Goal: Find contact information: Find contact information

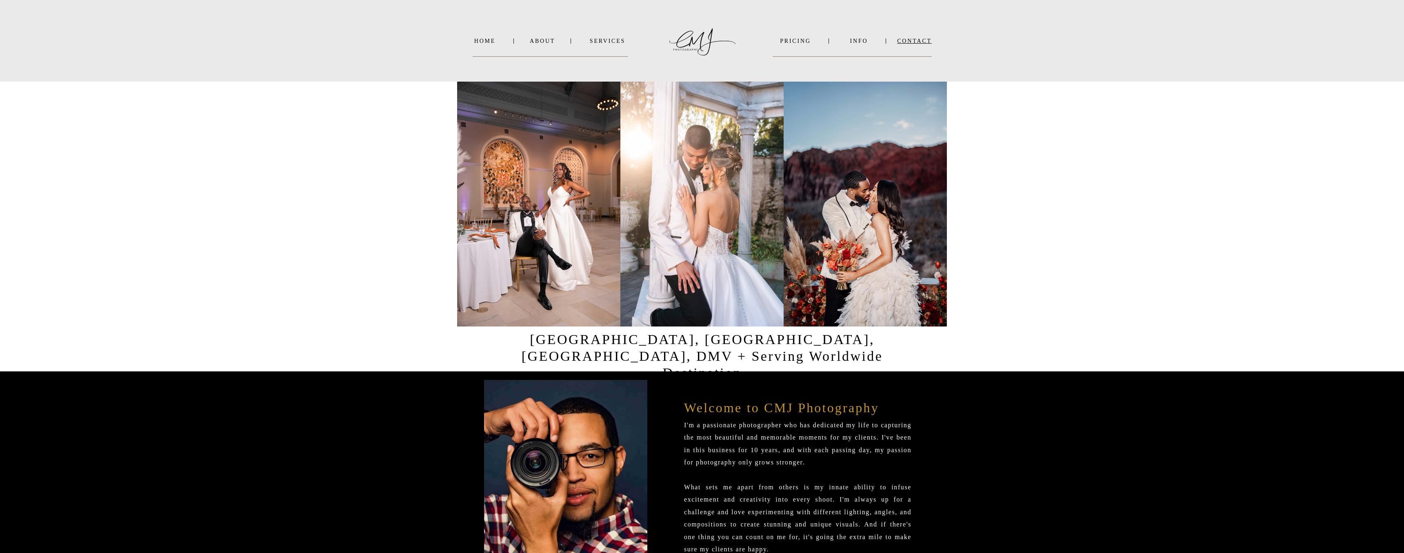
click at [916, 42] on nav "Contact" at bounding box center [914, 41] width 35 height 6
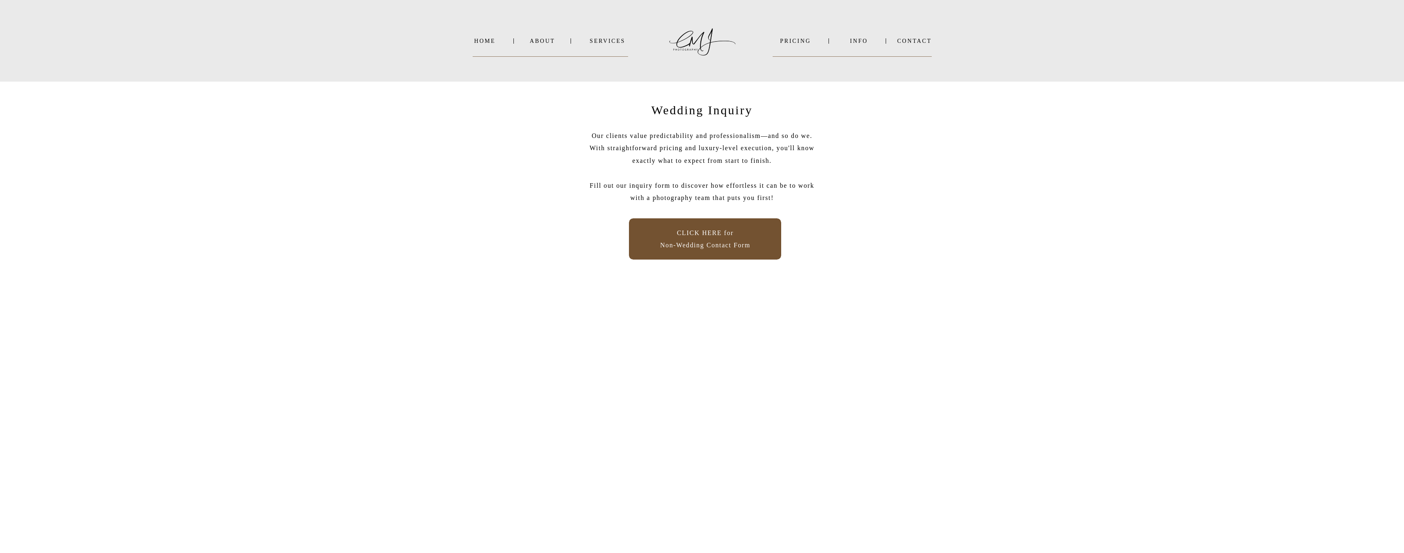
click at [726, 237] on p "CLICK HERE for Non-Wedding Contact Form" at bounding box center [705, 239] width 104 height 24
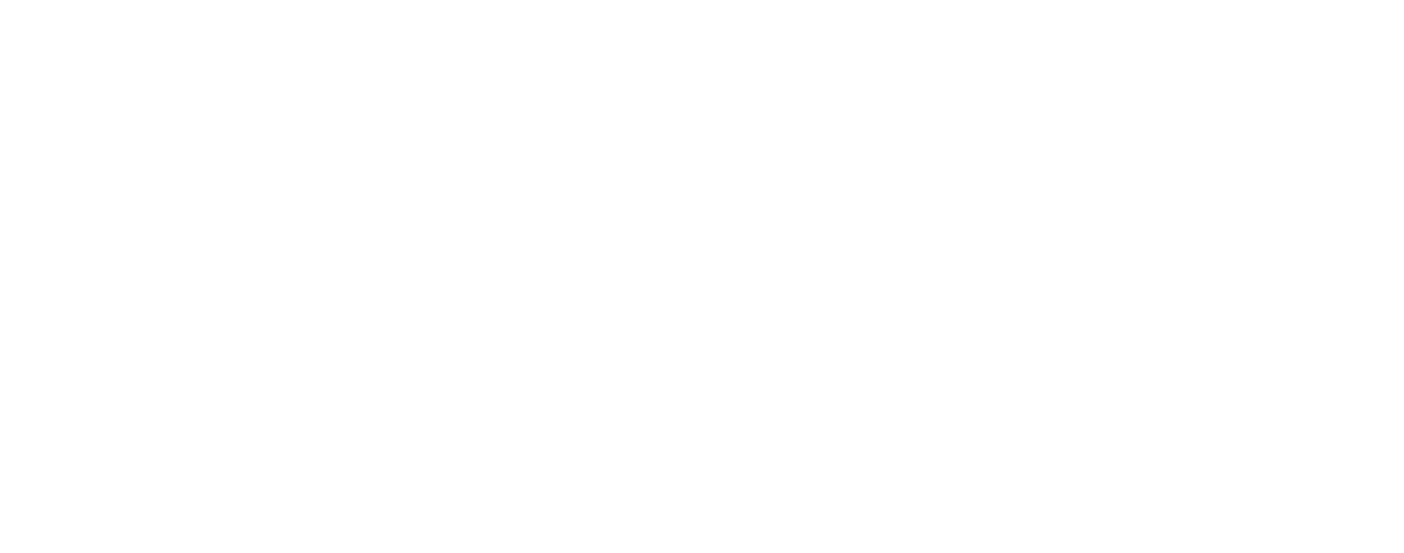
scroll to position [291, 0]
